Goal: Information Seeking & Learning: Learn about a topic

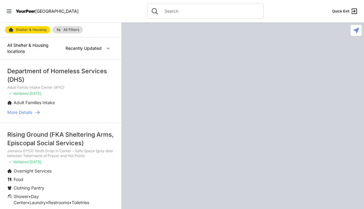
select select "recentlyUpdated"
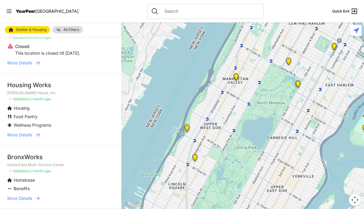
scroll to position [247, 0]
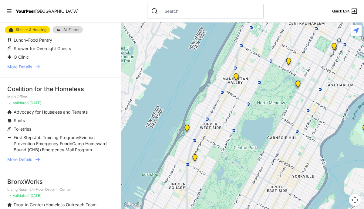
scroll to position [802, 0]
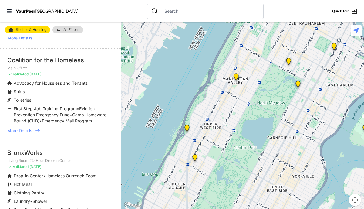
click at [31, 127] on span "More Details" at bounding box center [19, 130] width 25 height 6
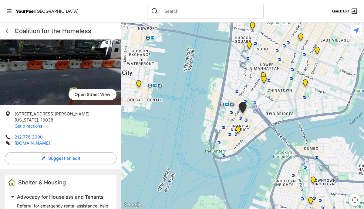
scroll to position [52, 0]
